Goal: Obtain resource: Download file/media

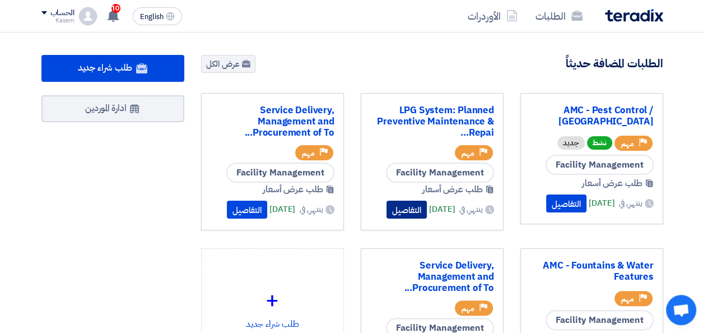
click at [391, 209] on button "التفاصيل" at bounding box center [407, 210] width 40 height 18
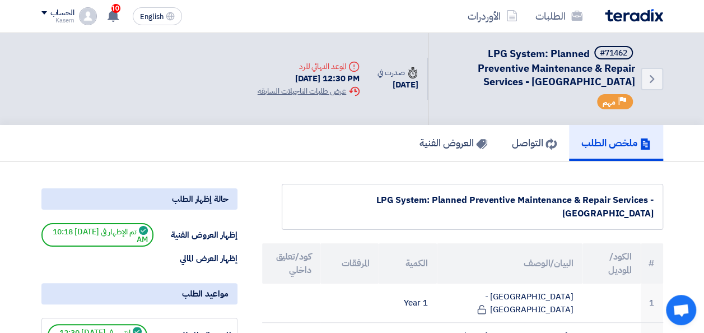
click at [263, 143] on div "ملخص الطلب التواصل العروض الفنية" at bounding box center [352, 143] width 622 height 36
click at [433, 140] on h5 "العروض الفنية" at bounding box center [454, 142] width 68 height 13
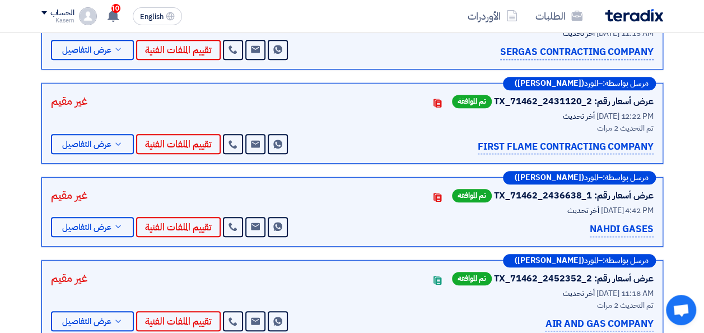
scroll to position [112, 0]
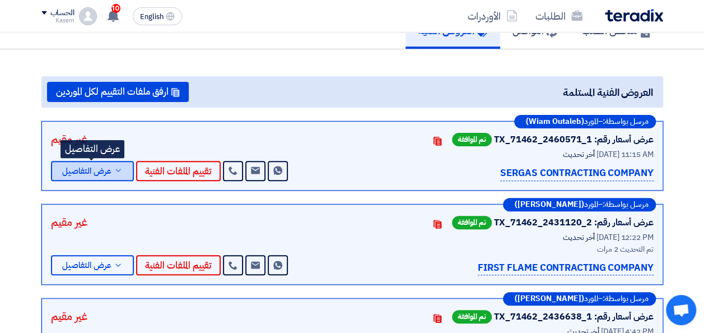
click at [77, 168] on span "عرض التفاصيل" at bounding box center [86, 171] width 49 height 8
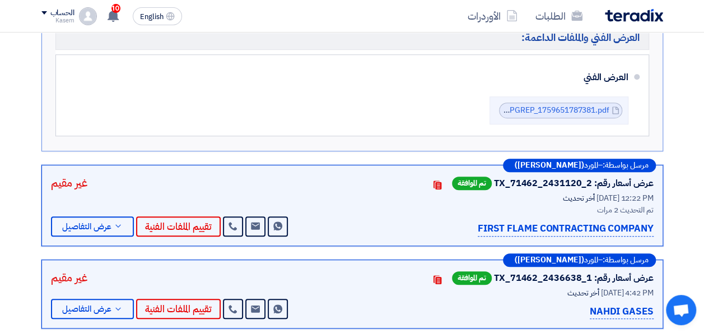
scroll to position [336, 0]
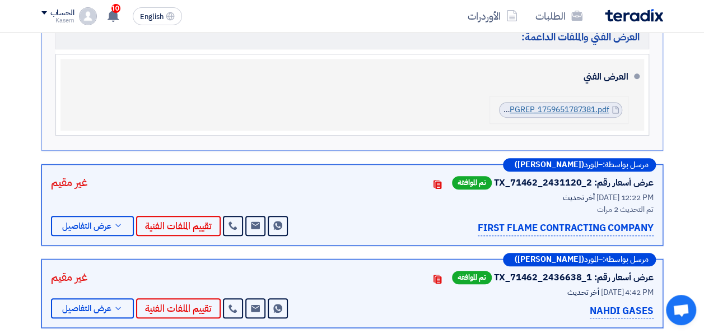
click at [575, 106] on link "TECHNICAL_BIDTENDER_REF_ACCOPSFMLPGREP_1759651787381.pdf" at bounding box center [482, 110] width 254 height 12
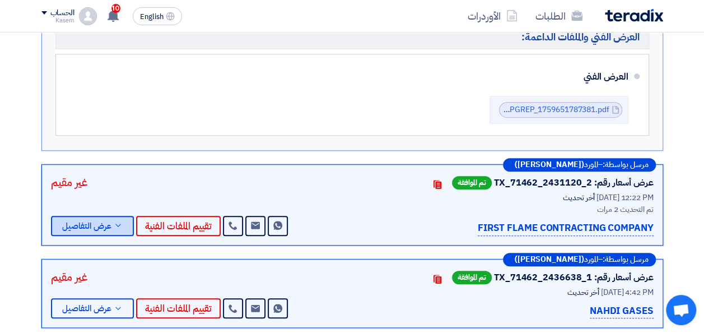
scroll to position [392, 0]
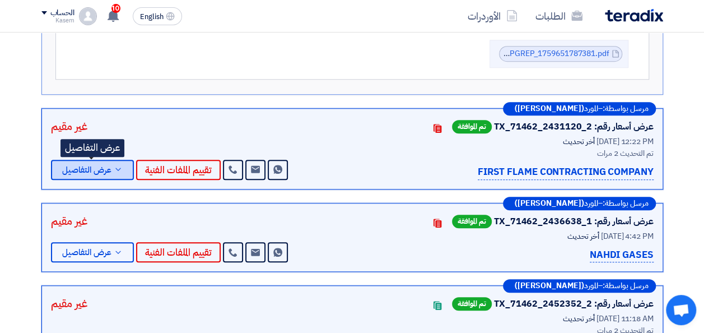
click at [96, 166] on span "عرض التفاصيل" at bounding box center [86, 170] width 49 height 8
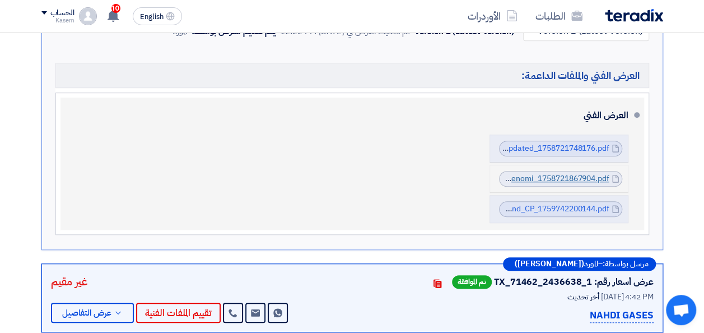
click at [538, 174] on link "Technical_Proposal__Cenomi_1758721867904.pdf" at bounding box center [519, 179] width 181 height 12
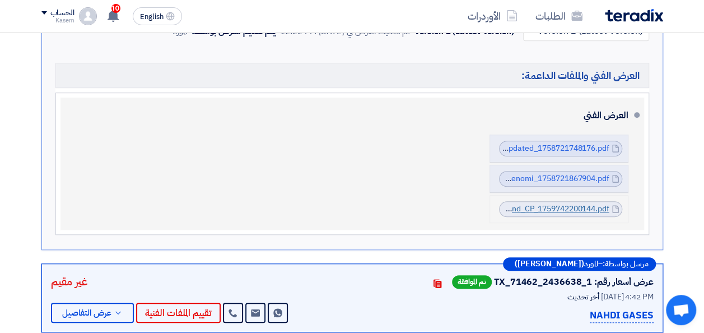
click at [565, 205] on link "Scope_of_workLPG_Systems__Cenomi__EP_and_CP_1759742200144.pdf" at bounding box center [480, 209] width 260 height 12
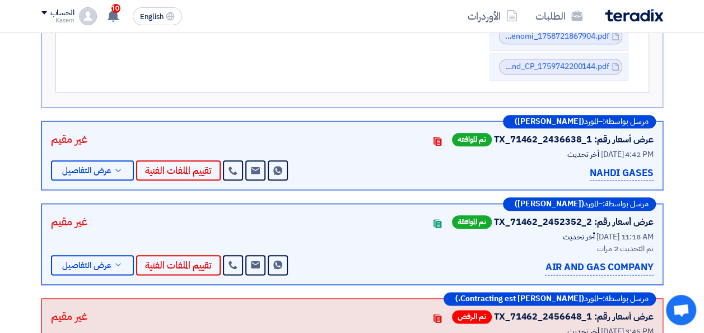
scroll to position [504, 0]
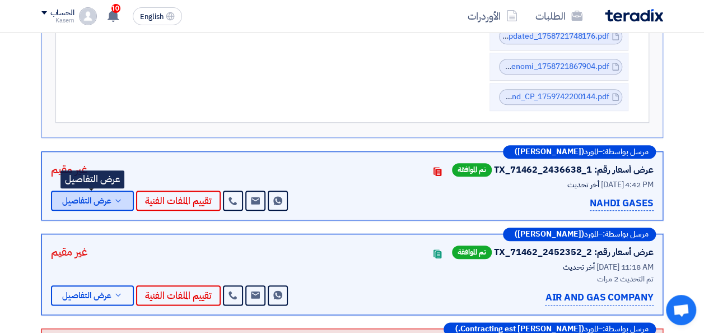
click at [87, 198] on span "عرض التفاصيل" at bounding box center [86, 201] width 49 height 8
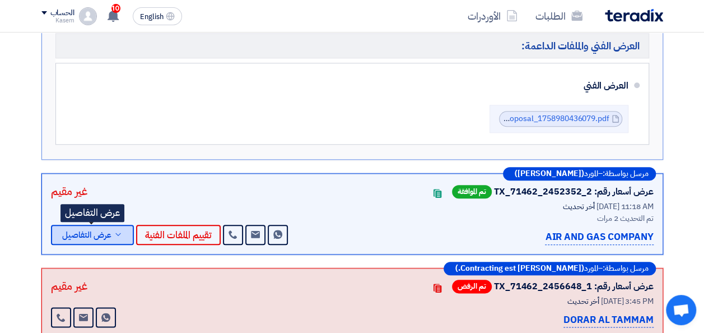
click at [81, 231] on span "عرض التفاصيل" at bounding box center [86, 235] width 49 height 8
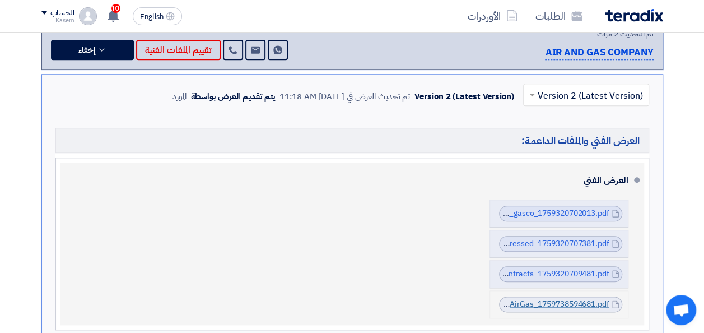
click at [527, 298] on link "Technical_ProposalAirGas_1759738594681.pdf" at bounding box center [524, 304] width 169 height 12
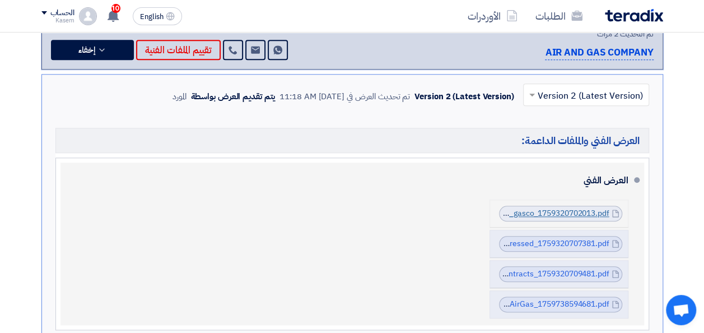
click at [532, 212] on link "qualfication_certfiacte_from_gasco_1759320702013.pdf" at bounding box center [509, 213] width 201 height 12
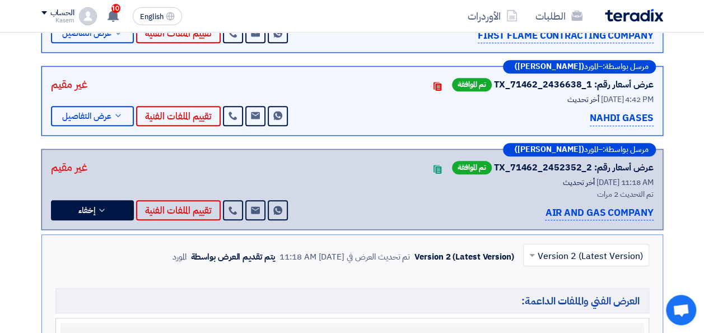
scroll to position [336, 0]
